Goal: Task Accomplishment & Management: Use online tool/utility

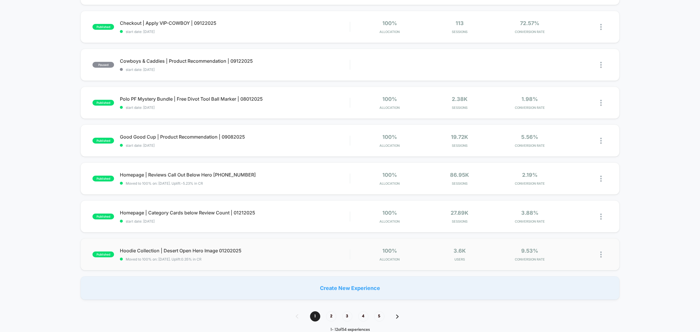
scroll to position [255, 0]
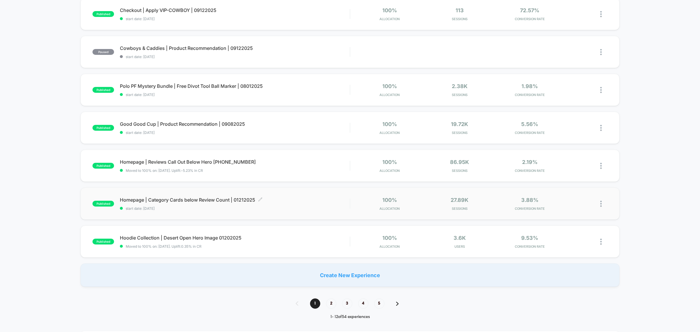
click at [209, 201] on span "Homepage | Category Cards below Review Count | 01212025 Click to edit experienc…" at bounding box center [235, 200] width 230 height 6
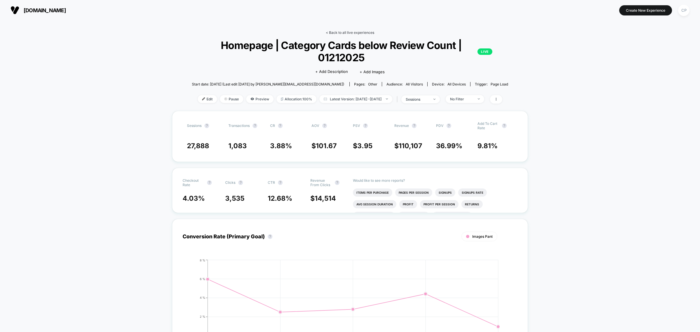
click at [340, 31] on link "< Back to all live experiences" at bounding box center [350, 32] width 48 height 4
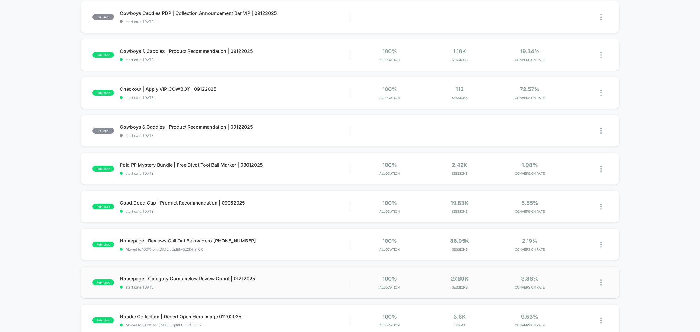
scroll to position [219, 0]
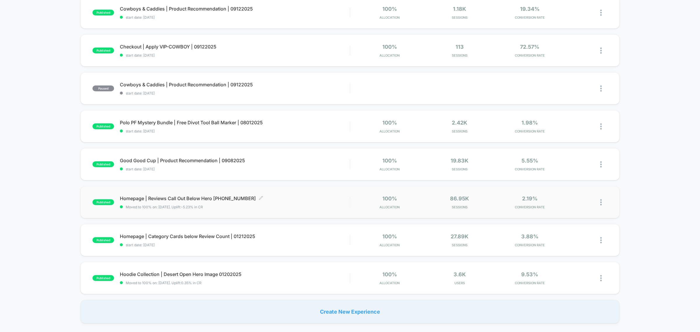
click at [188, 198] on span "Homepage | Reviews Call Out Below Hero 11162024 Click to edit experience details" at bounding box center [235, 198] width 230 height 6
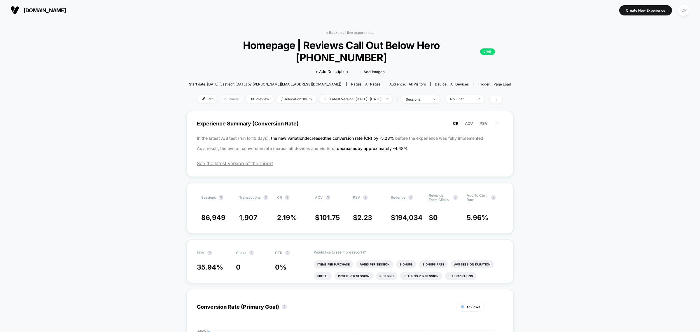
click at [223, 95] on span "Pause" at bounding box center [231, 99] width 23 height 8
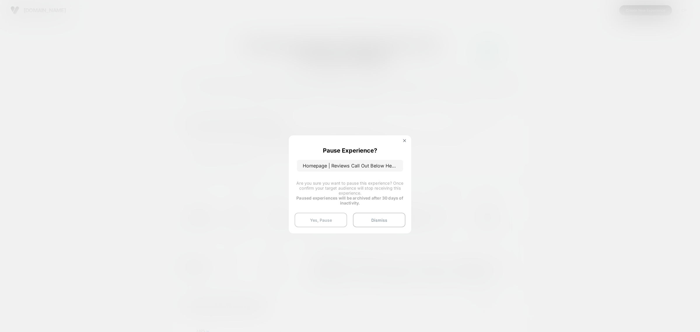
click at [330, 221] on button "Yes, Pause" at bounding box center [320, 220] width 52 height 15
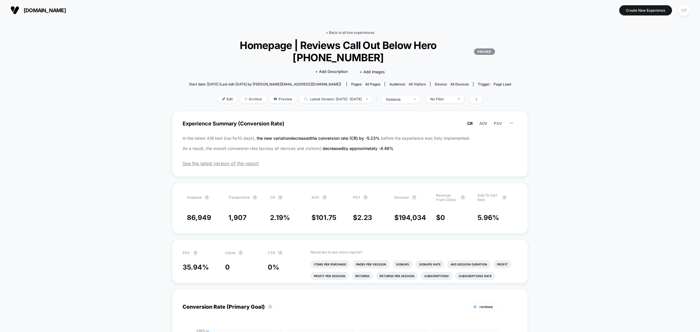
click at [338, 31] on link "< Back to all live experiences" at bounding box center [350, 32] width 48 height 4
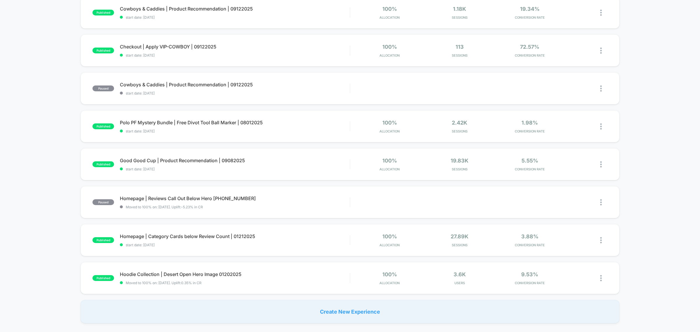
scroll to position [255, 0]
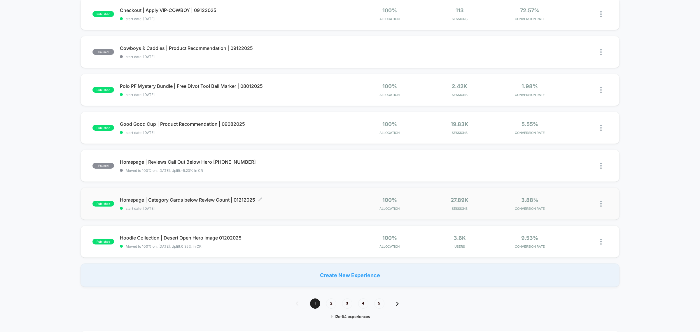
click at [173, 198] on span "Homepage | Category Cards below Review Count | 01212025 Click to edit experienc…" at bounding box center [235, 200] width 230 height 6
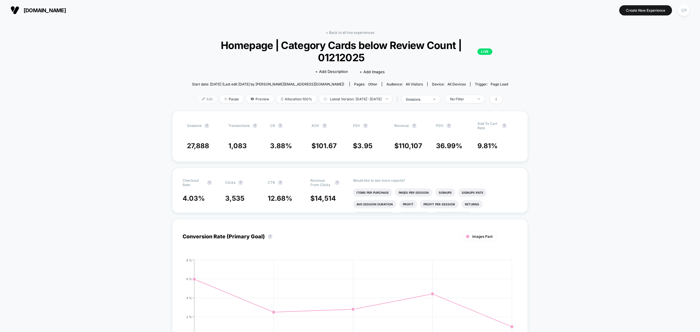
click at [198, 98] on span "Edit" at bounding box center [207, 99] width 19 height 8
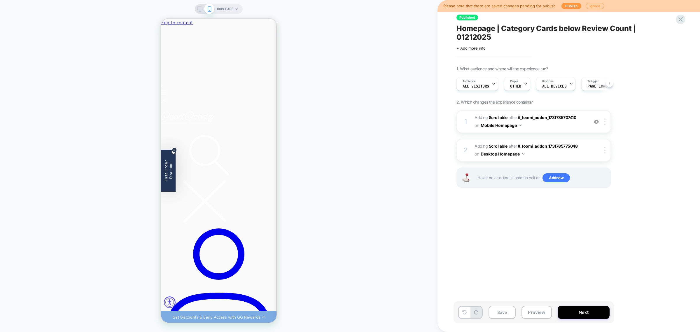
scroll to position [0, 0]
click at [568, 5] on button "Publish" at bounding box center [571, 6] width 20 height 6
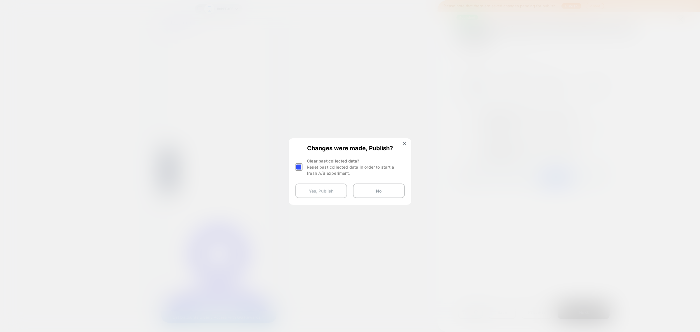
click at [329, 193] on button "Yes, Publish" at bounding box center [321, 190] width 52 height 15
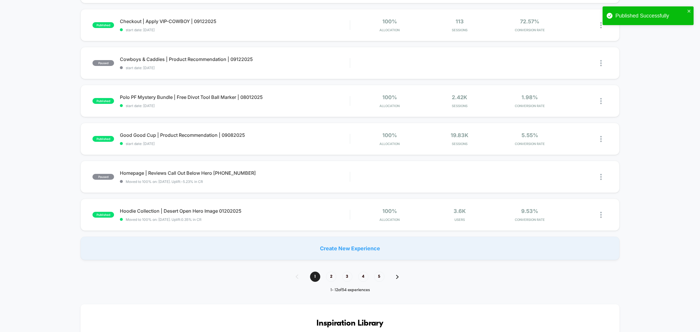
scroll to position [292, 0]
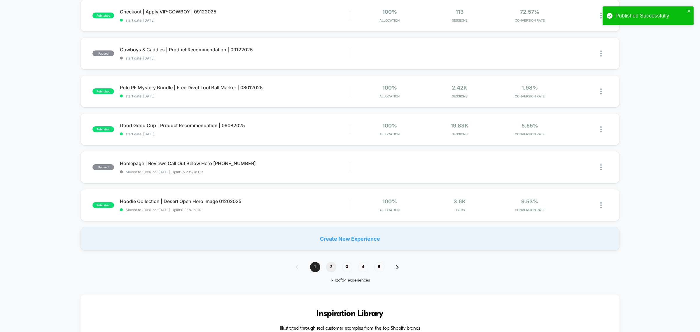
click at [332, 267] on span "2" at bounding box center [331, 267] width 10 height 10
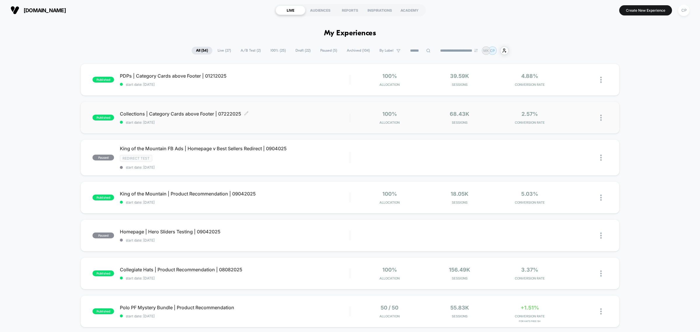
click at [189, 115] on span "Collections | Category Cards above Footer | 07222025 Click to edit experience d…" at bounding box center [235, 114] width 230 height 6
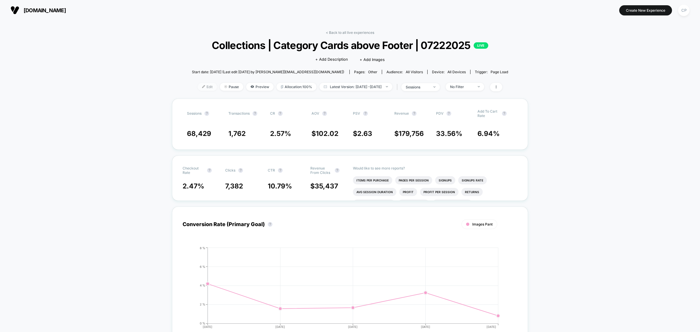
click at [198, 87] on span "Edit" at bounding box center [207, 87] width 19 height 8
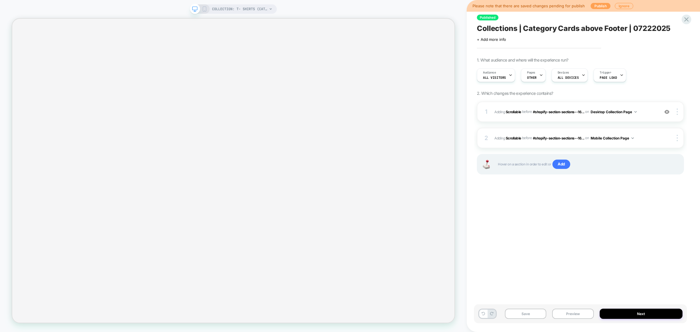
click at [606, 7] on button "Publish" at bounding box center [600, 6] width 20 height 6
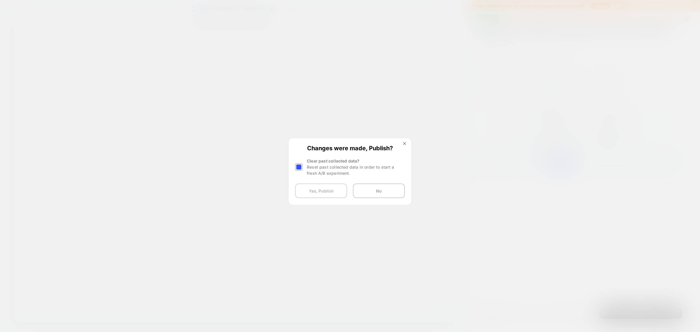
click at [324, 192] on button "Yes, Publish" at bounding box center [321, 190] width 52 height 15
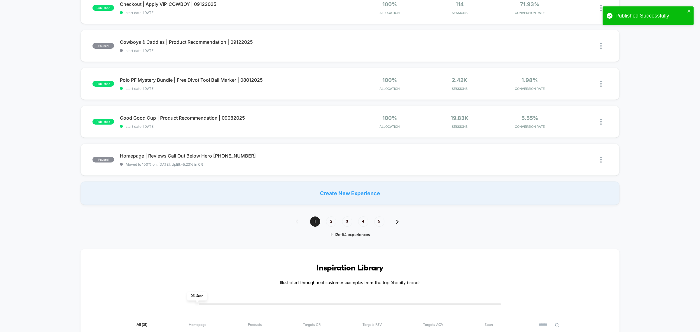
scroll to position [401, 0]
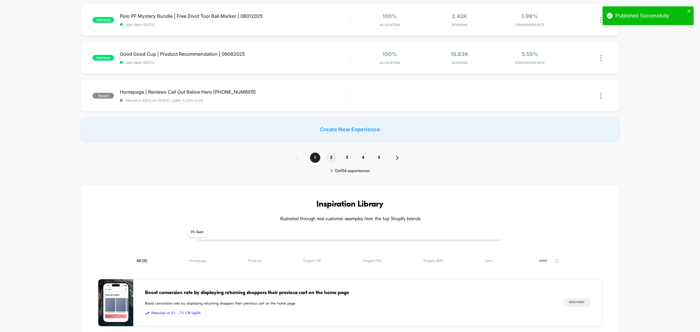
click at [330, 156] on span "2" at bounding box center [331, 157] width 10 height 10
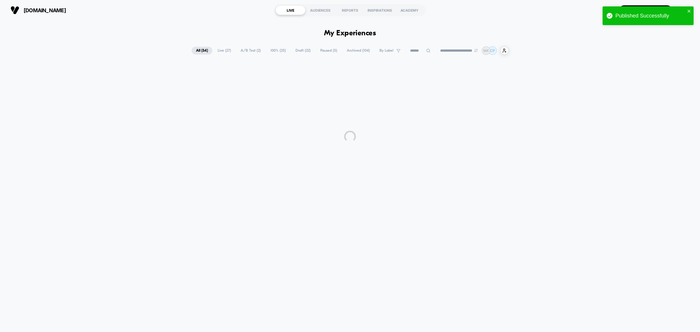
scroll to position [0, 0]
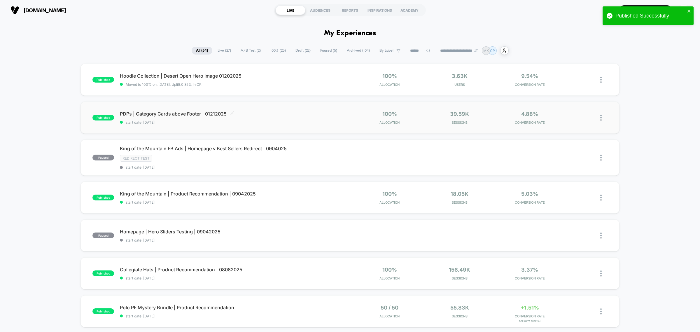
click at [178, 114] on span "PDPs | Category Cards above Footer | 01212025 Click to edit experience details" at bounding box center [235, 114] width 230 height 6
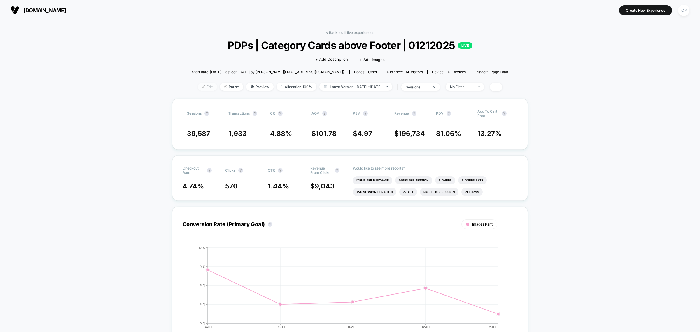
click at [198, 85] on span "Edit" at bounding box center [207, 87] width 19 height 8
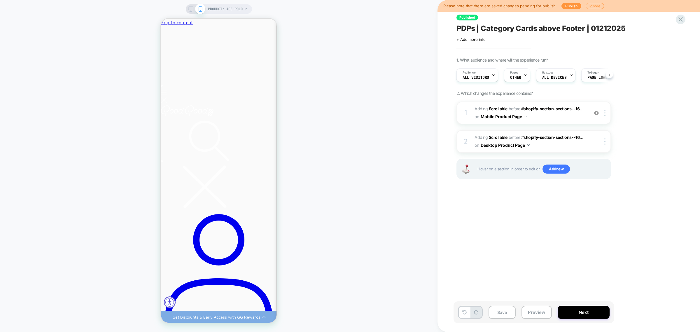
scroll to position [0, 0]
click at [569, 7] on button "Publish" at bounding box center [571, 6] width 20 height 6
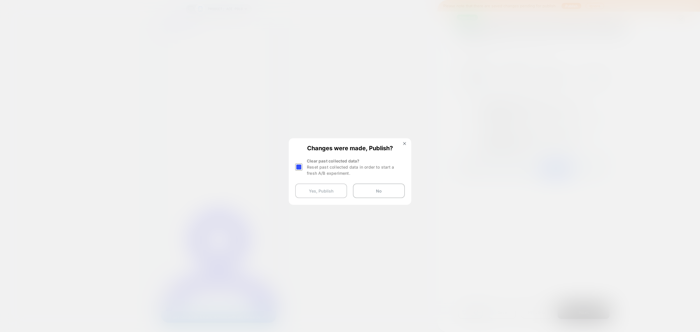
click at [336, 192] on button "Yes, Publish" at bounding box center [321, 190] width 52 height 15
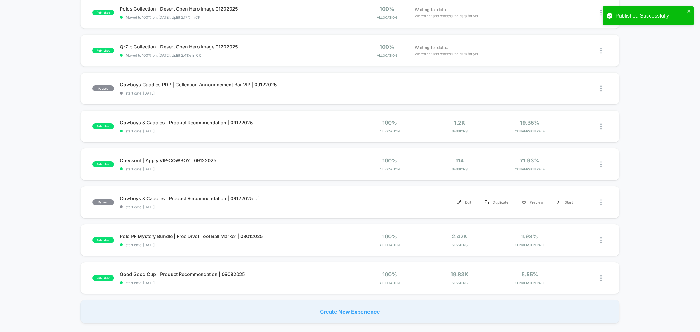
scroll to position [401, 0]
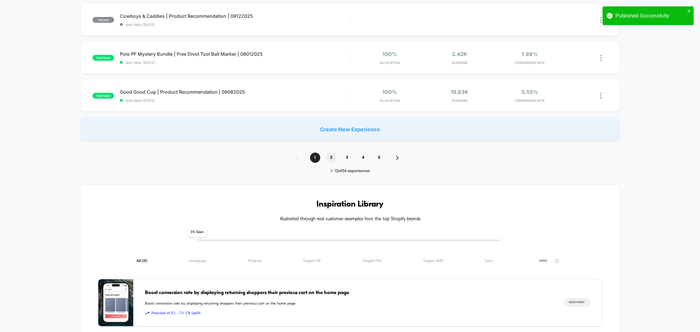
click at [331, 154] on span "2" at bounding box center [331, 157] width 10 height 10
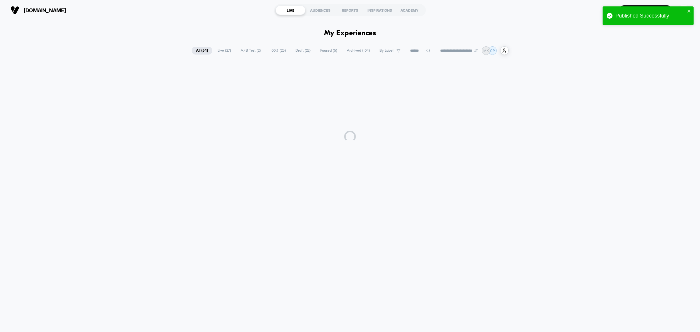
scroll to position [0, 0]
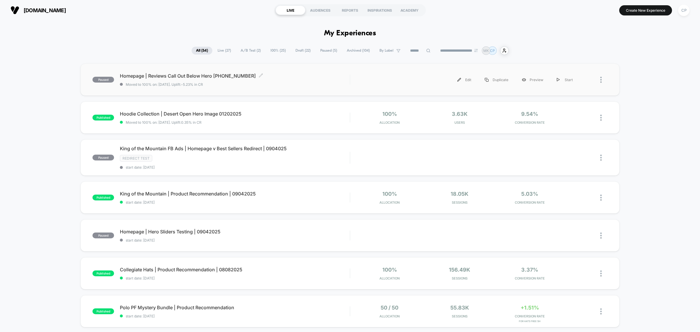
click at [177, 78] on span "Homepage | Reviews Call Out Below Hero 11162024 Click to edit experience details" at bounding box center [235, 76] width 230 height 6
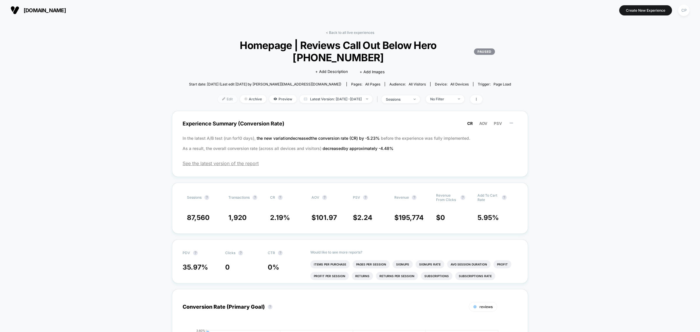
click at [222, 97] on img at bounding box center [223, 98] width 3 height 3
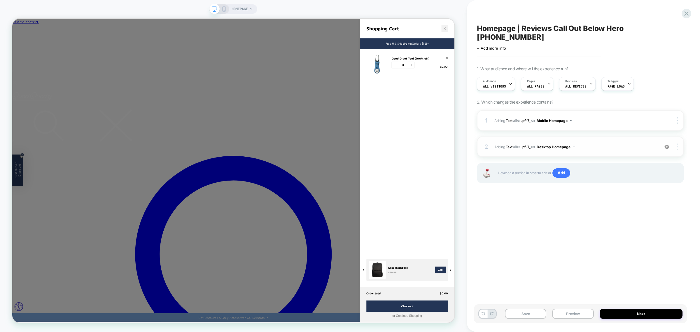
click at [679, 143] on div at bounding box center [677, 146] width 11 height 6
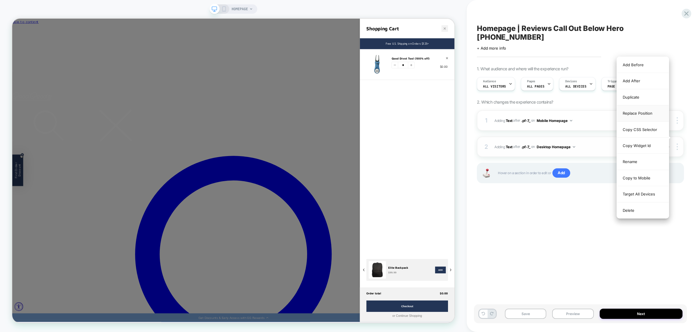
click at [655, 114] on div "Replace Position" at bounding box center [643, 113] width 52 height 16
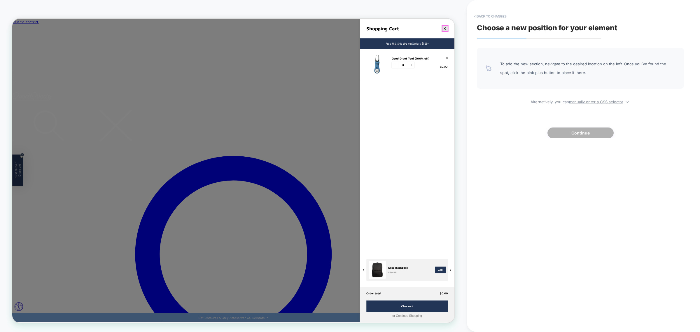
click at [592, 34] on button "close cart" at bounding box center [588, 31] width 9 height 9
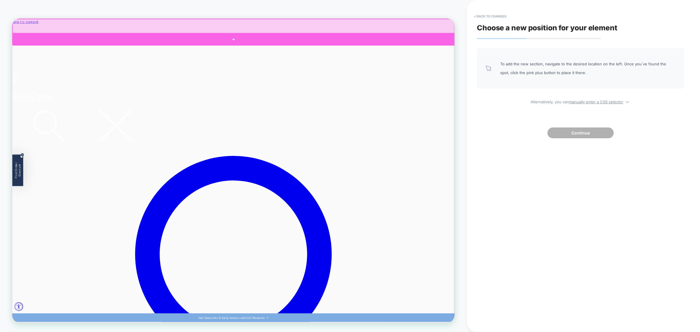
click at [350, 49] on div at bounding box center [307, 46] width 590 height 16
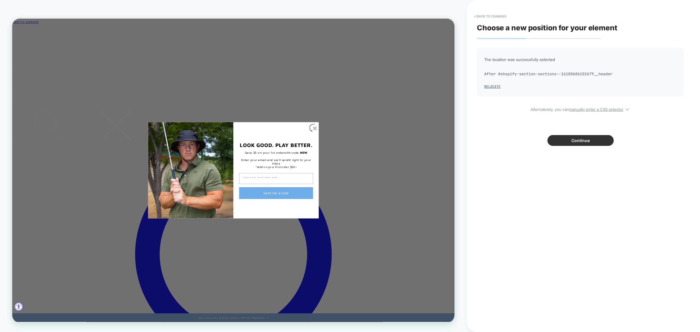
click at [588, 138] on button "Continue" at bounding box center [580, 140] width 66 height 11
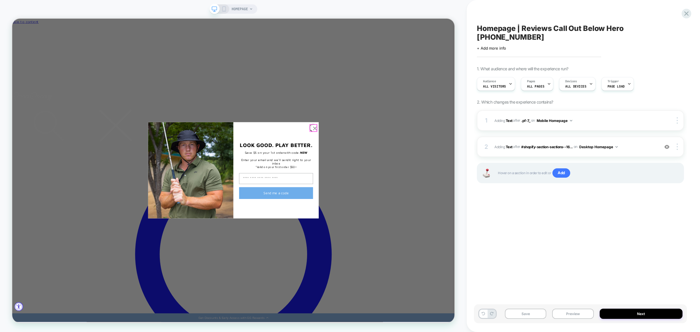
click at [414, 162] on circle "Close dialog" at bounding box center [416, 165] width 10 height 10
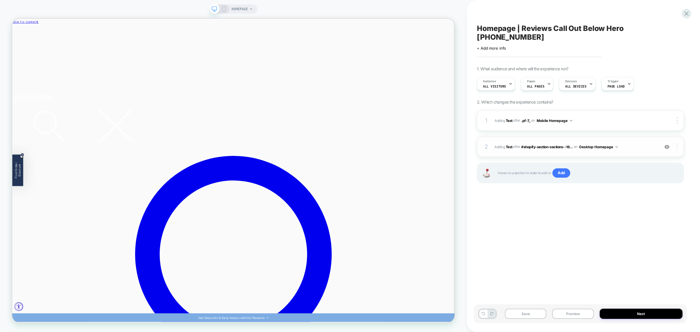
click at [679, 143] on div at bounding box center [677, 146] width 11 height 6
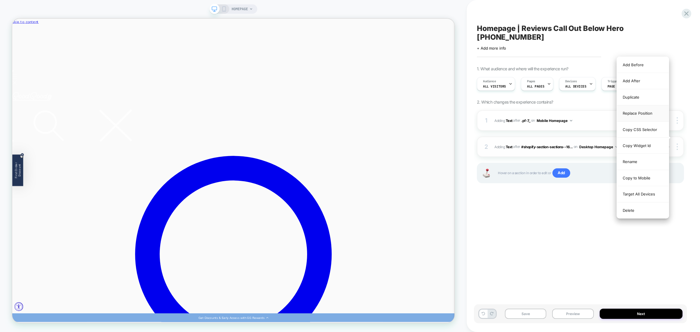
click at [646, 114] on div "Replace Position" at bounding box center [643, 113] width 52 height 16
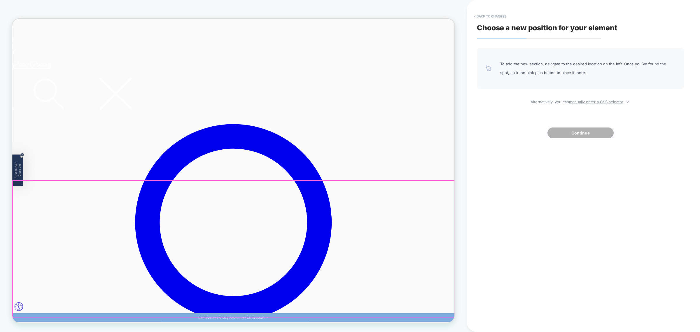
scroll to position [73, 0]
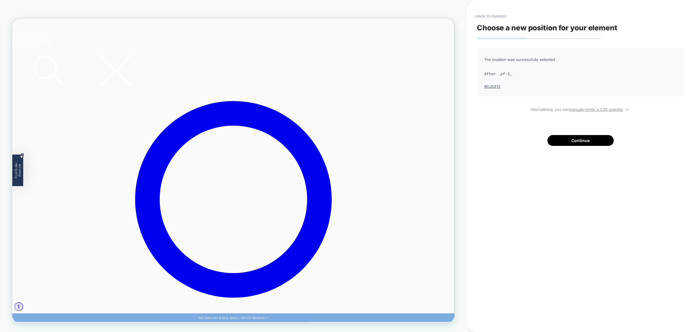
scroll to position [0, 0]
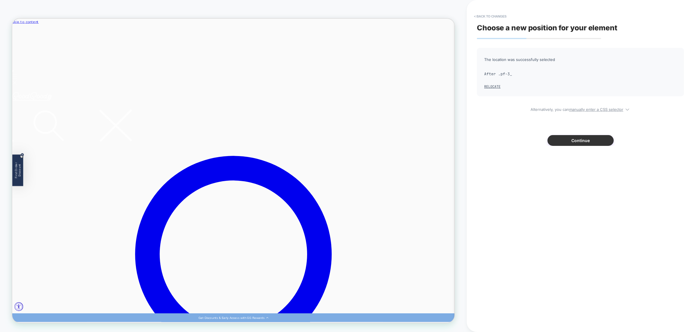
click at [592, 141] on button "Continue" at bounding box center [580, 140] width 66 height 11
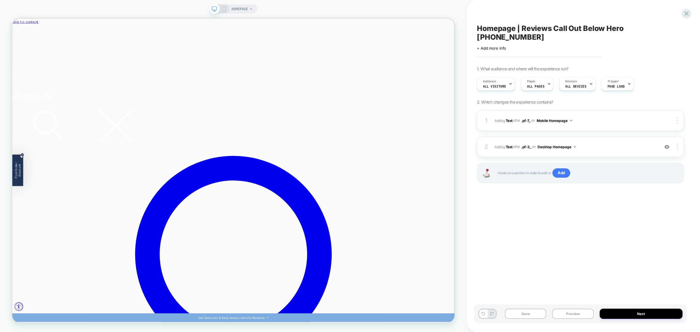
click at [225, 7] on icon at bounding box center [223, 8] width 5 height 5
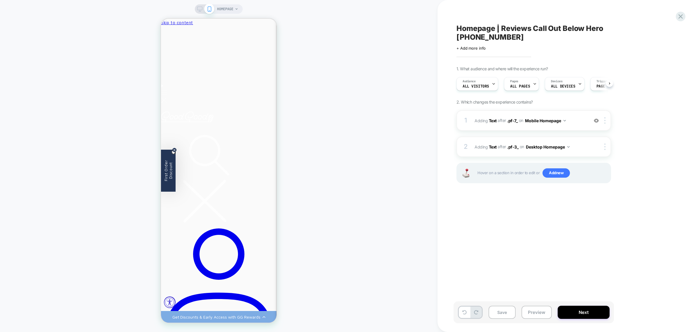
scroll to position [0, 0]
click at [603, 117] on div at bounding box center [606, 120] width 10 height 6
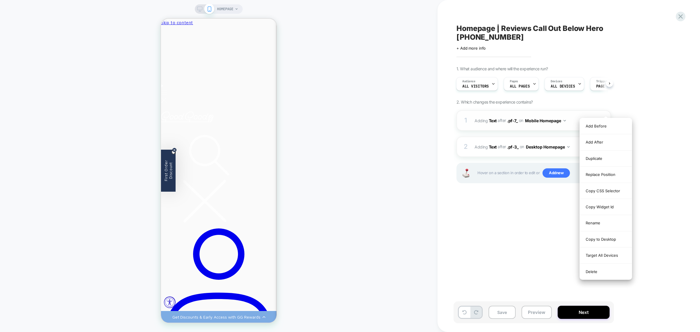
scroll to position [0, 0]
click at [601, 173] on div "Replace Position" at bounding box center [606, 174] width 52 height 16
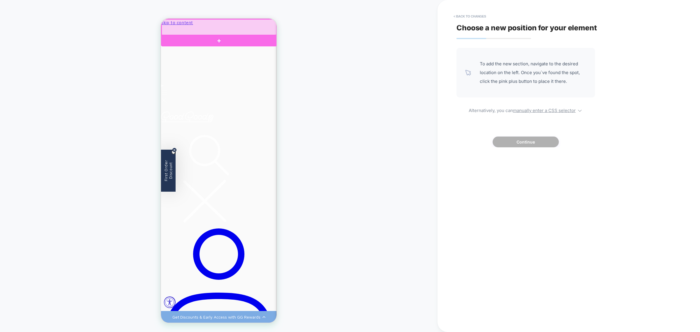
click at [244, 42] on div at bounding box center [219, 40] width 116 height 11
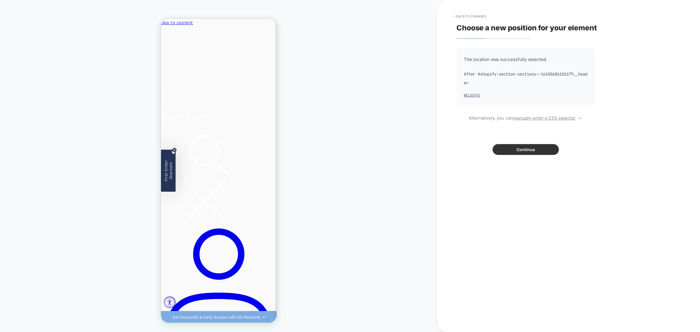
click at [514, 149] on button "Continue" at bounding box center [525, 149] width 66 height 11
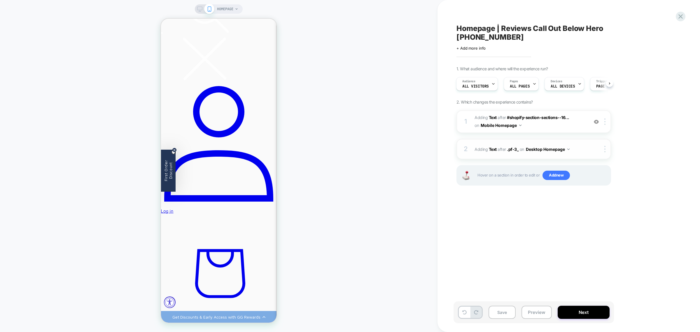
scroll to position [146, 0]
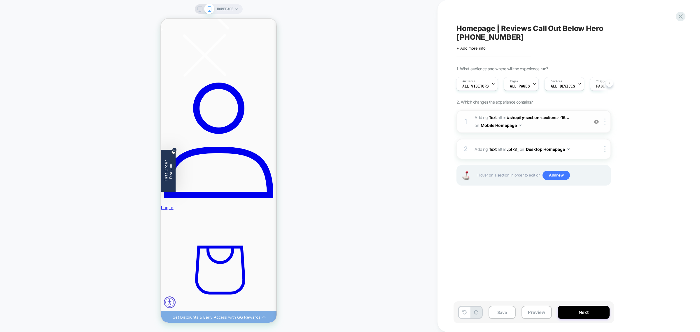
click at [607, 118] on div at bounding box center [606, 121] width 10 height 6
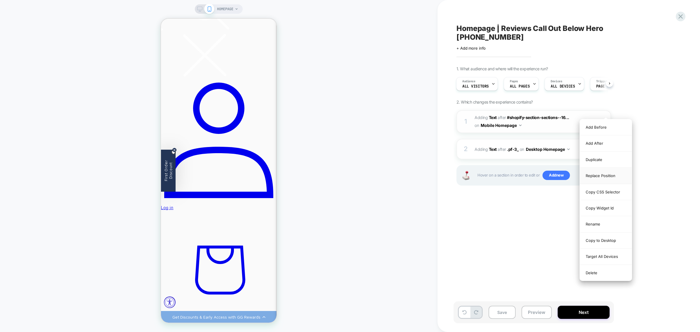
click at [604, 177] on div "Replace Position" at bounding box center [606, 176] width 52 height 16
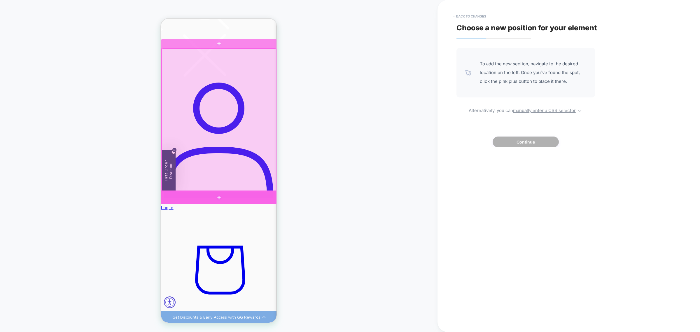
click at [269, 195] on div at bounding box center [219, 197] width 116 height 13
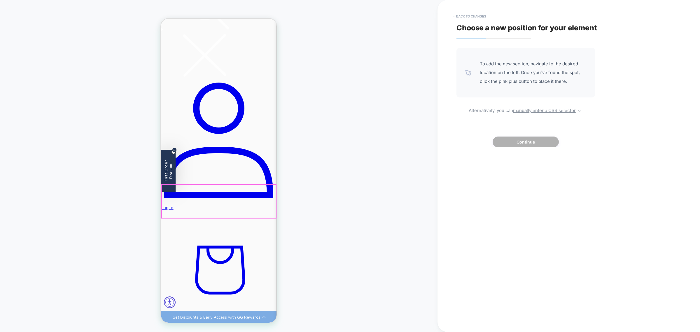
scroll to position [2, 0]
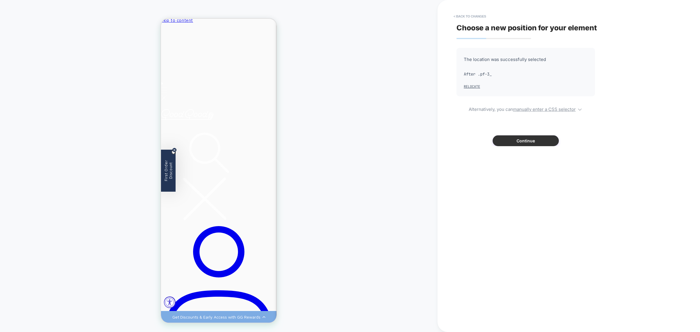
click at [509, 142] on button "Continue" at bounding box center [525, 140] width 66 height 11
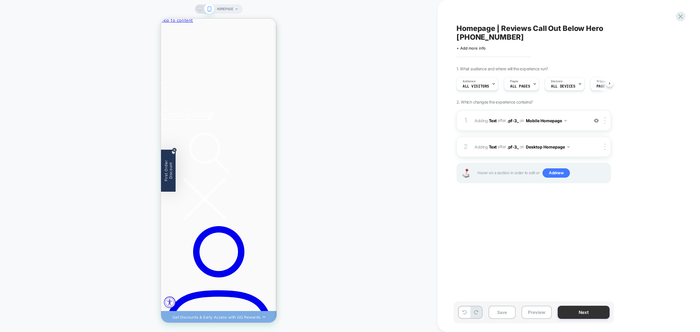
scroll to position [0, 0]
click at [582, 311] on button "Next" at bounding box center [583, 312] width 52 height 13
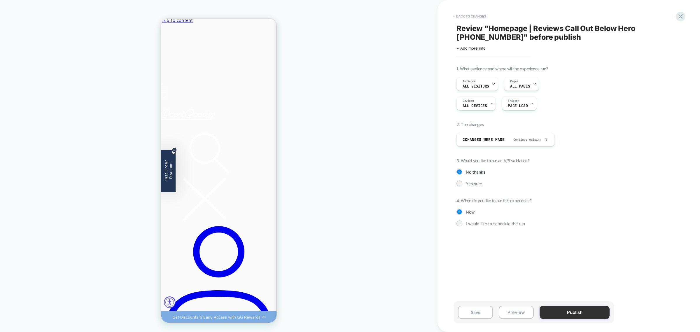
click at [584, 312] on button "Publish" at bounding box center [574, 312] width 70 height 13
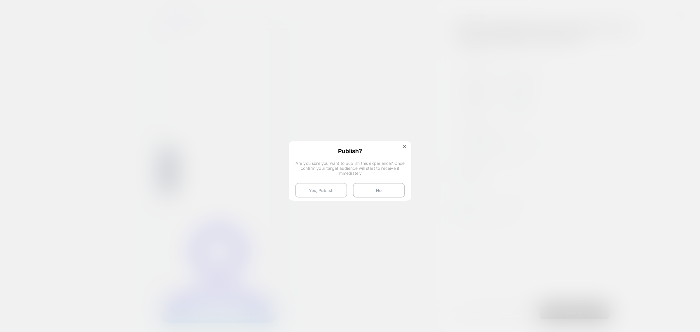
click at [324, 192] on button "Yes, Publish" at bounding box center [321, 190] width 52 height 15
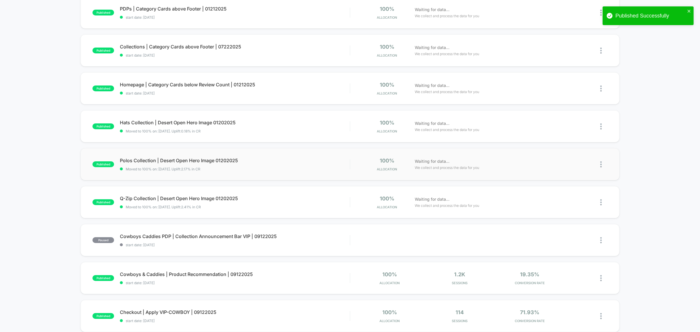
scroll to position [109, 0]
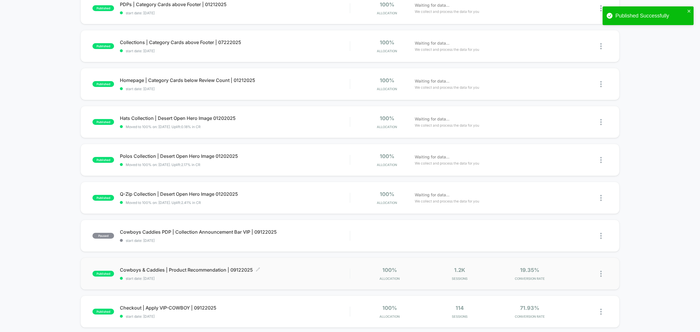
click at [208, 270] on span "Cowboys & Caddies | Product Recommendation | 09122025 Click to edit experience …" at bounding box center [235, 270] width 230 height 6
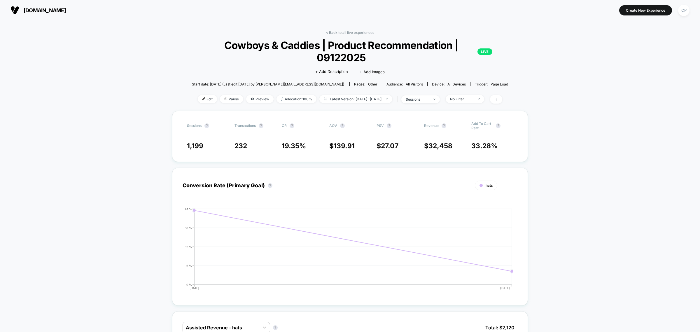
click at [359, 31] on link "< Back to all live experiences" at bounding box center [350, 32] width 48 height 4
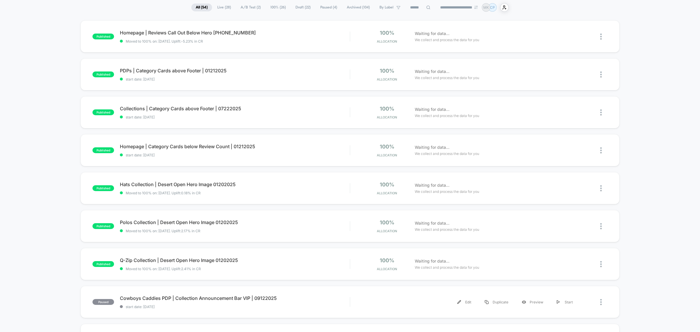
scroll to position [182, 0]
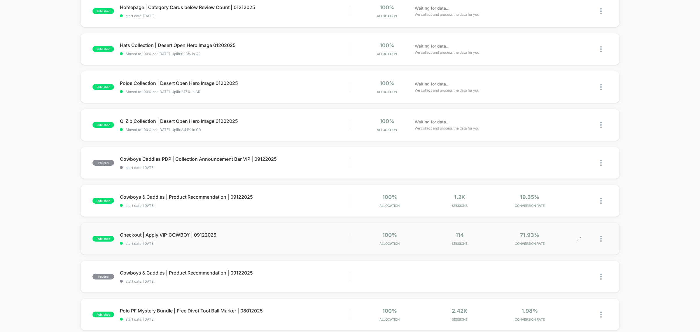
click at [602, 238] on div at bounding box center [603, 239] width 7 height 14
click at [564, 233] on div "Pause" at bounding box center [571, 232] width 52 height 13
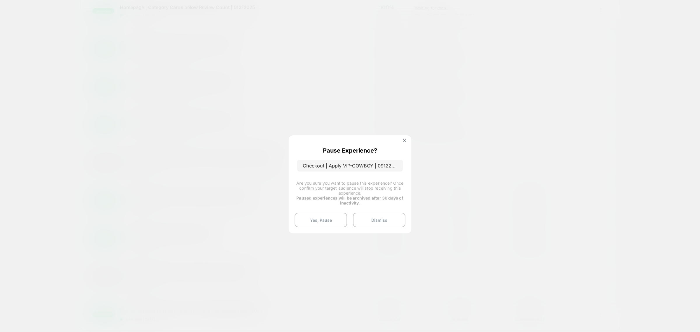
click at [325, 217] on button "Yes, Pause" at bounding box center [320, 220] width 52 height 15
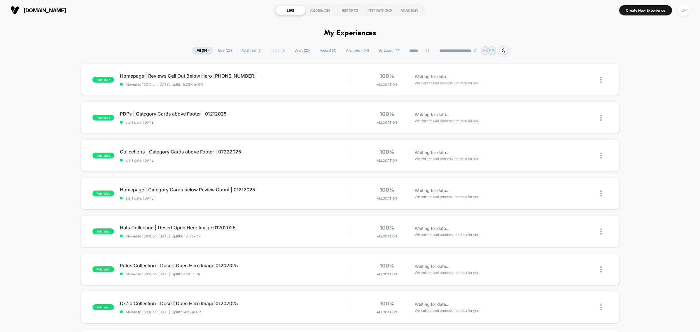
scroll to position [219, 0]
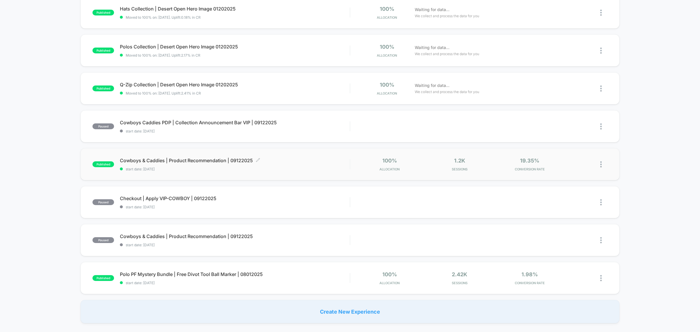
click at [192, 161] on span "Cowboys & Caddies | Product Recommendation | 09122025 Click to edit experience …" at bounding box center [235, 160] width 230 height 6
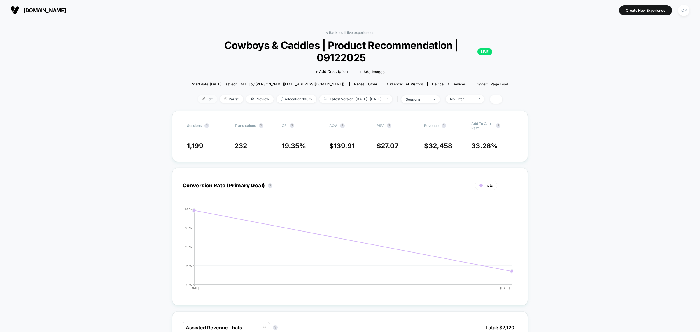
click at [198, 99] on span "Edit" at bounding box center [207, 99] width 19 height 8
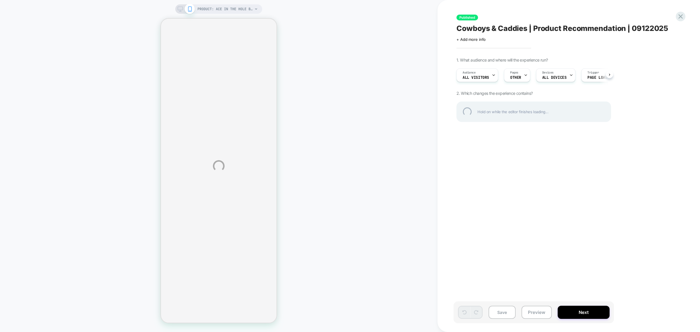
click at [517, 75] on div "PRODUCT: Ace In The Hole Blade Cover PRODUCT: Ace In The Hole Blade Cover Publi…" at bounding box center [350, 166] width 700 height 332
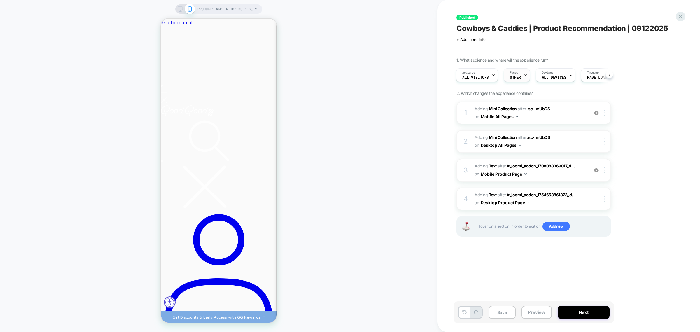
click at [517, 78] on span "OTHER" at bounding box center [515, 78] width 11 height 4
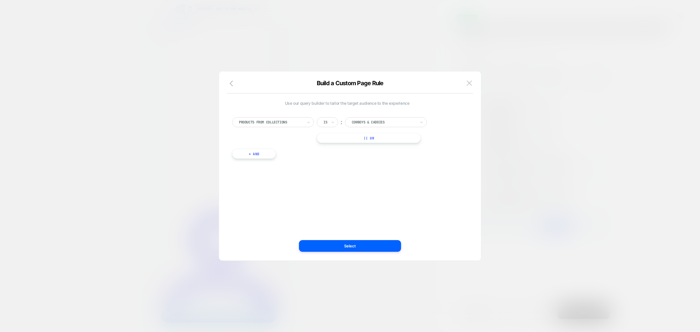
click at [248, 152] on button "+ And" at bounding box center [254, 154] width 44 height 10
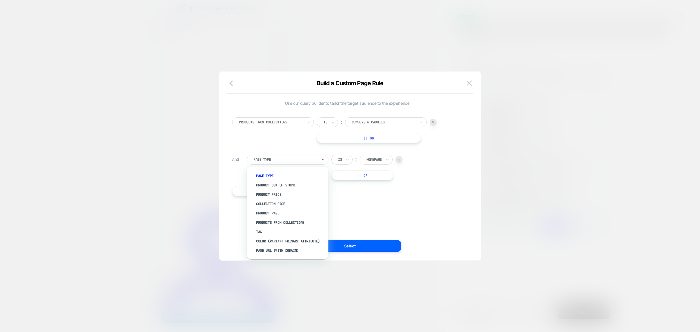
click at [287, 160] on div at bounding box center [285, 159] width 64 height 5
click at [280, 194] on div "Product Price" at bounding box center [290, 194] width 76 height 9
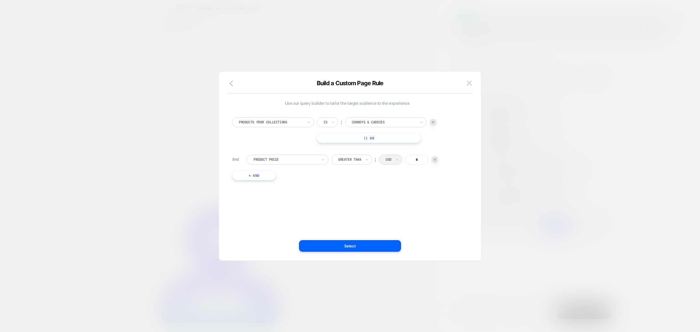
click at [301, 159] on div at bounding box center [285, 159] width 64 height 5
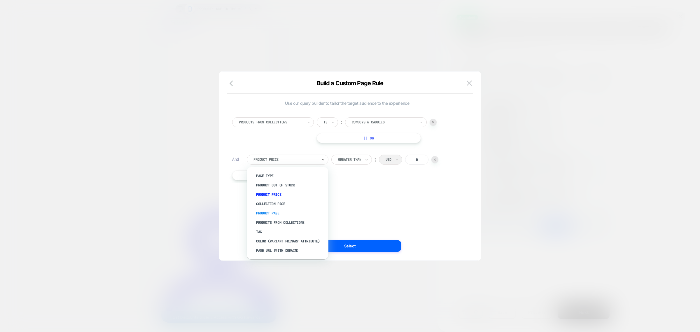
click at [275, 211] on div "Product Page" at bounding box center [290, 212] width 76 height 9
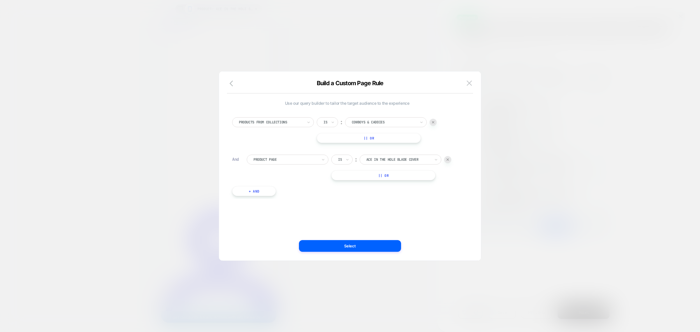
click at [341, 160] on div at bounding box center [340, 159] width 4 height 5
click at [343, 184] on div "Is not" at bounding box center [356, 184] width 38 height 9
click at [389, 157] on div "ace in the hole blade cover" at bounding box center [405, 159] width 65 height 6
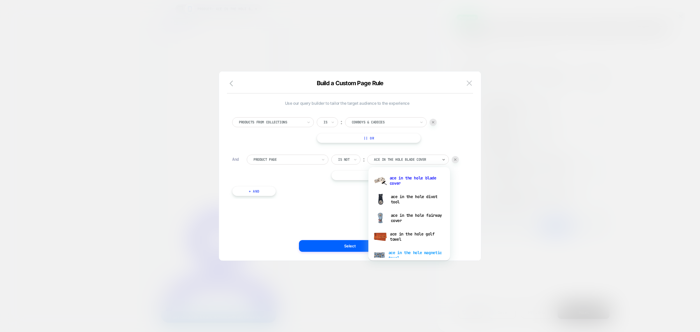
click at [410, 253] on div "ace in the hole magnetic towel" at bounding box center [409, 255] width 76 height 19
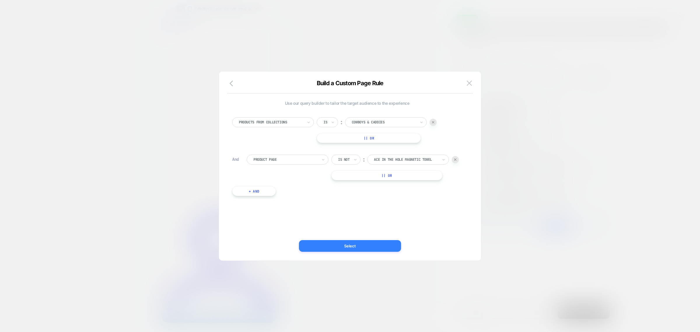
click at [351, 244] on button "Select" at bounding box center [350, 246] width 102 height 12
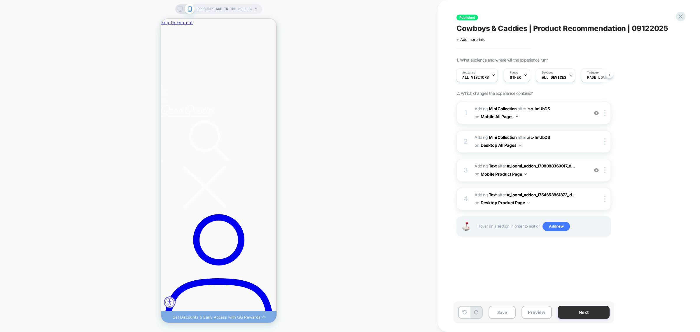
click at [588, 313] on button "Next" at bounding box center [583, 312] width 52 height 13
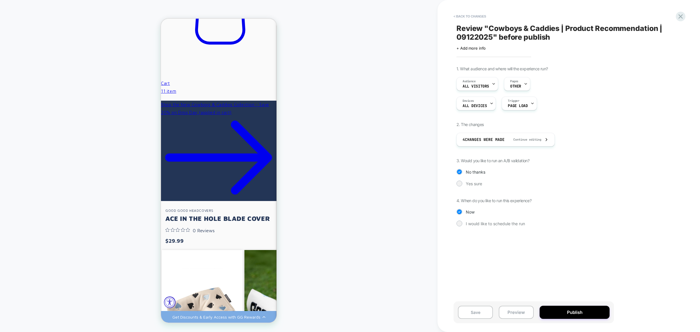
scroll to position [401, 0]
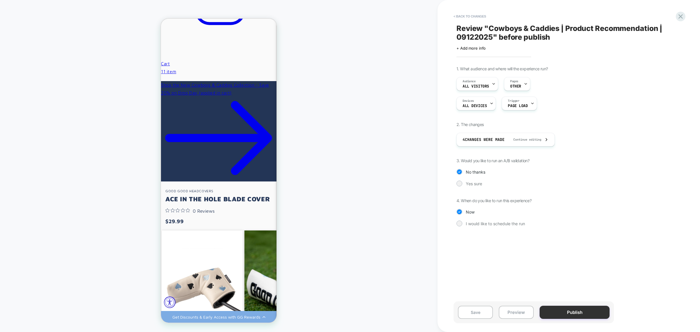
click at [583, 315] on button "Publish" at bounding box center [574, 312] width 70 height 13
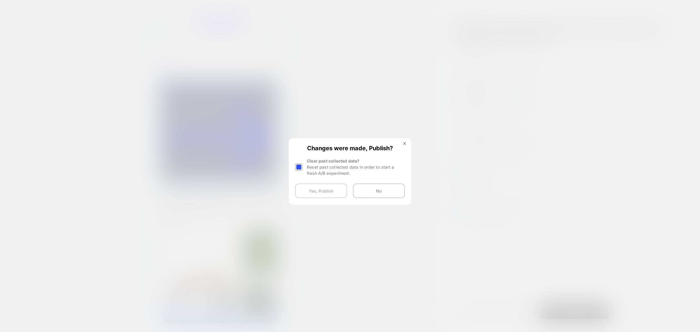
click at [326, 192] on button "Yes, Publish" at bounding box center [321, 190] width 52 height 15
